Goal: Transaction & Acquisition: Obtain resource

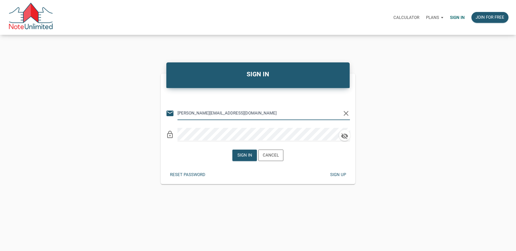
type input "[PERSON_NAME][EMAIL_ADDRESS][DOMAIN_NAME]"
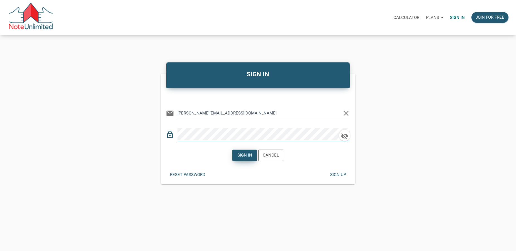
click at [240, 157] on div "Sign in" at bounding box center [245, 155] width 15 height 6
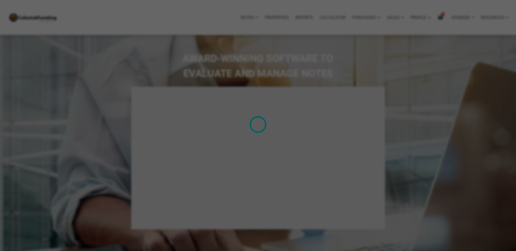
select select
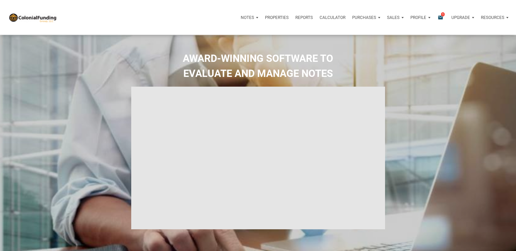
type input "Introduction to new features"
select select
click at [442, 17] on icon "email" at bounding box center [441, 17] width 7 height 6
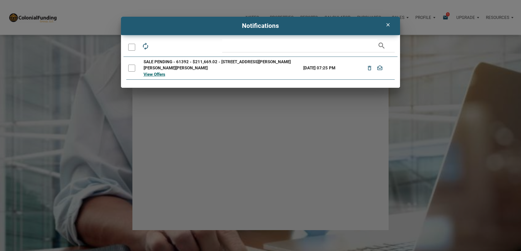
click at [388, 24] on icon "clear" at bounding box center [388, 25] width 7 height 6
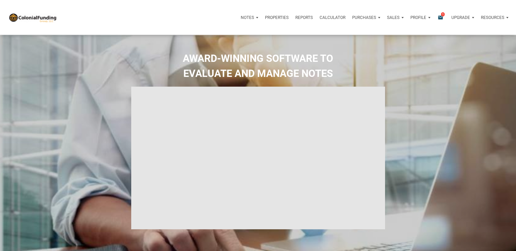
click at [254, 15] on p "Purchases" at bounding box center [247, 17] width 13 height 5
click at [348, 30] on link "Offers" at bounding box center [356, 32] width 53 height 11
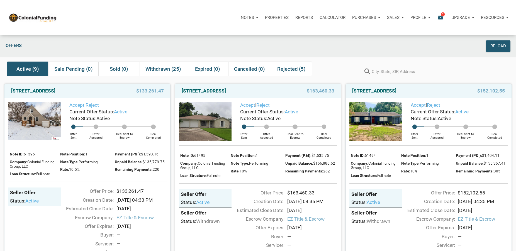
click at [439, 17] on icon "email" at bounding box center [441, 17] width 7 height 6
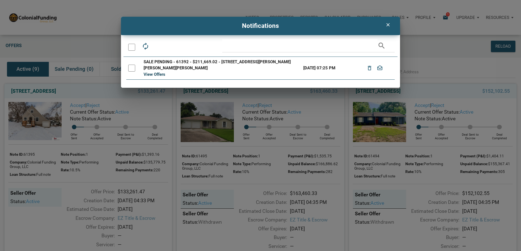
click at [152, 75] on link "View Offers" at bounding box center [155, 74] width 22 height 5
